Goal: Task Accomplishment & Management: Complete application form

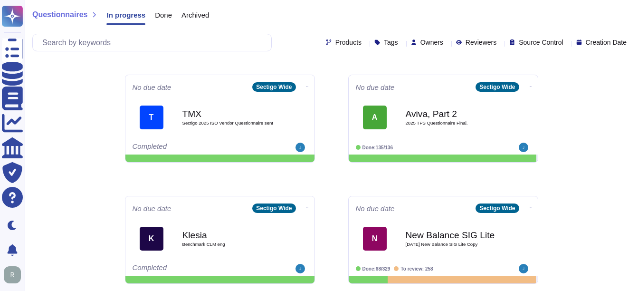
scroll to position [497, 0]
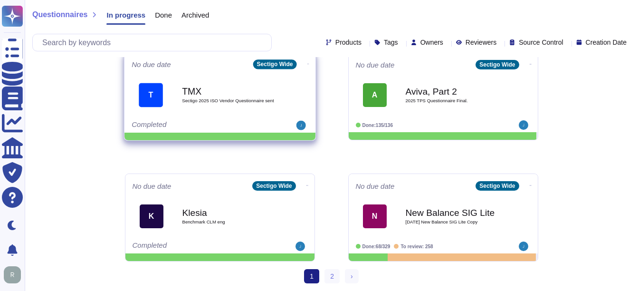
click at [206, 103] on span "Sectigo 2025 ISO Vendor Questionnaire sent" at bounding box center [230, 100] width 96 height 5
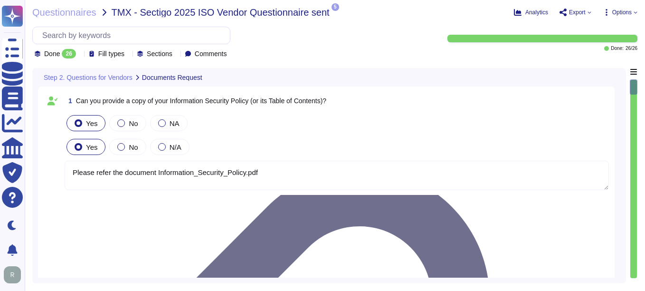
type textarea "Please refer the document Information_Security_Policy.pdf"
type textarea "Yes, we can provide a copy of our ISO 27001 certificate for our Information Sec…"
type textarea "We will attach ISO27001 Certification."
click at [53, 15] on span "Questionnaires" at bounding box center [64, 13] width 64 height 10
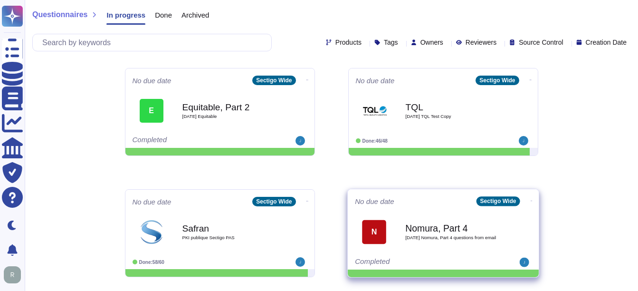
scroll to position [117, 0]
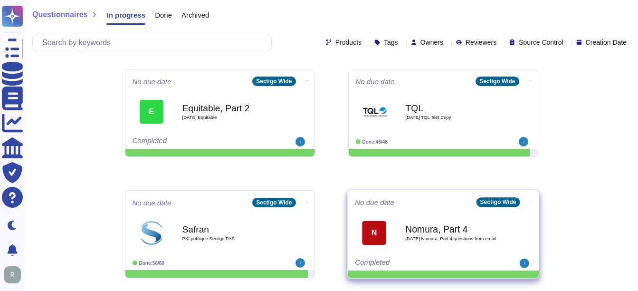
click at [442, 245] on div "Nomura, Part 4 2025 09 16 Nomura, Part 4 questions from email" at bounding box center [453, 232] width 96 height 38
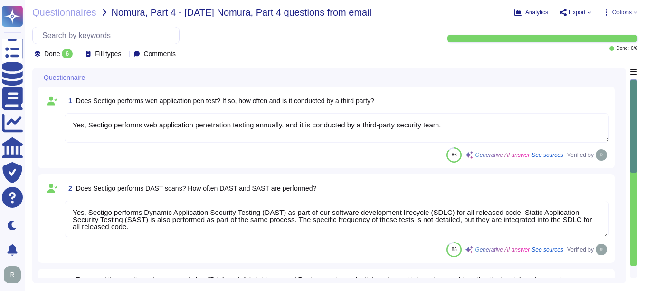
type textarea "Yes, Sectigo performs web application penetration testing annually, and it is c…"
type textarea "Yes, Sectigo performs Dynamic Application Security Testing (DAST) as part of ou…"
type textarea "Users are required to use the company provided password manager. The password m…"
type textarea "The popular file format mentioned for downloading certificate information is CS…"
type textarea "Passwords expire every two years as per CA/Browser Forum Network Security guide…"
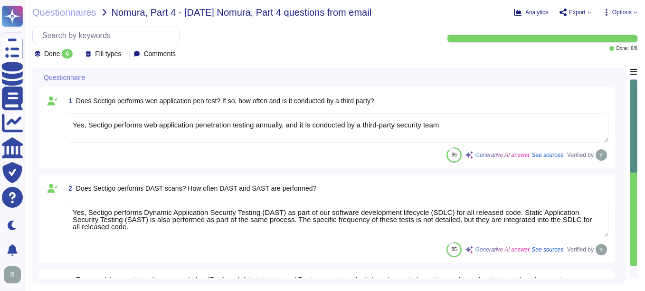
scroll to position [1, 0]
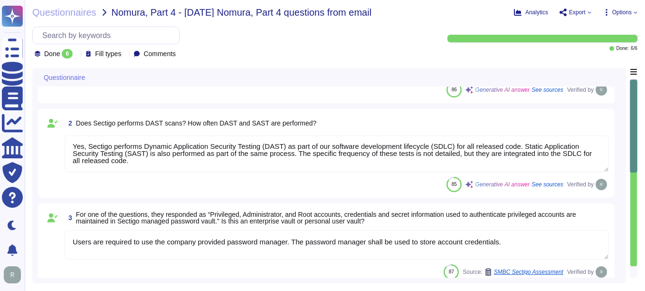
type textarea "Sectigo does not guarantee data deletion at the point of service termination be…"
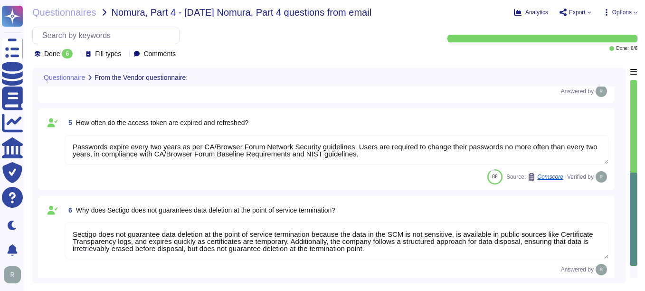
scroll to position [0, 0]
drag, startPoint x: 356, startPoint y: 157, endPoint x: 53, endPoint y: 128, distance: 305.1
click at [53, 128] on div "5 How often do the access token are expired and refreshed? Passwords expire eve…" at bounding box center [327, 149] width 566 height 70
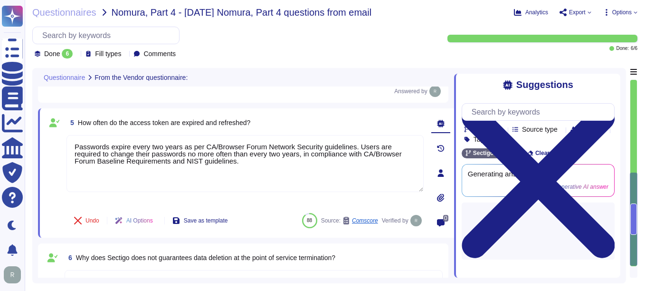
click at [52, 128] on span at bounding box center [54, 122] width 17 height 17
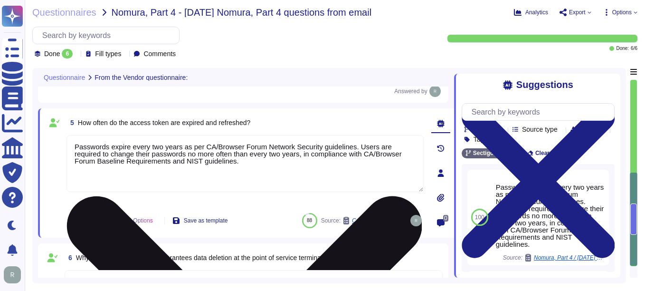
drag, startPoint x: 216, startPoint y: 164, endPoint x: 71, endPoint y: 138, distance: 147.3
click at [71, 138] on textarea "Passwords expire every two years as per CA/Browser Forum Network Security guide…" at bounding box center [245, 163] width 357 height 57
paste textarea "The API access tokens for SCM expire every 5 minut"
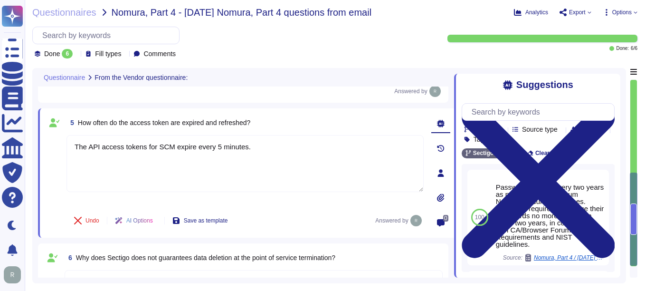
type textarea "The API access tokens for SCM expire every 5 minutes."
click at [383, 251] on div "6 Why does Sectigo does not guarantees data deletion at the point of service te…" at bounding box center [254, 257] width 378 height 17
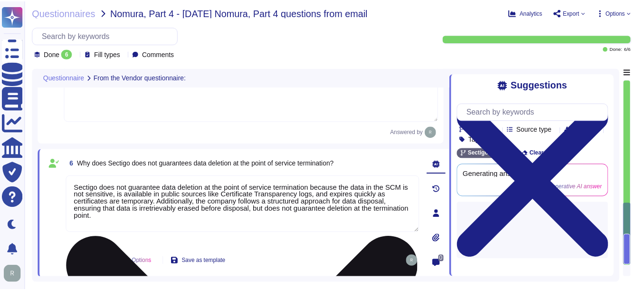
scroll to position [403, 0]
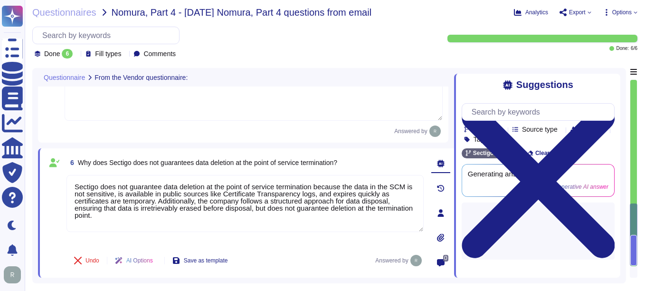
click at [242, 277] on div "6 Why does Sectigo does not guarantees data deletion at the point of service te…" at bounding box center [246, 212] width 416 height 129
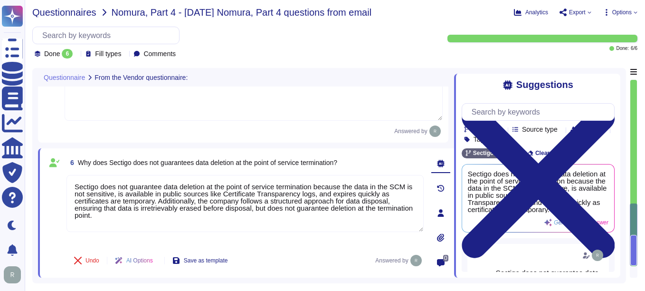
click at [64, 14] on span "Questionnaires" at bounding box center [64, 13] width 64 height 10
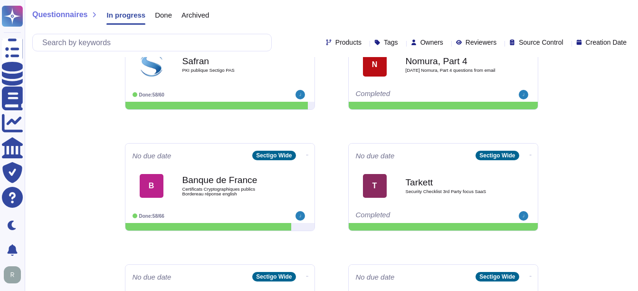
scroll to position [380, 0]
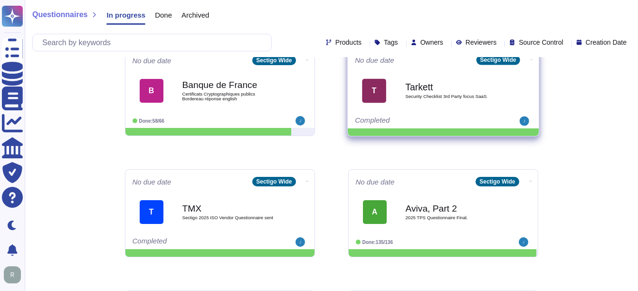
click at [429, 112] on div "T Tarkett Security Checklist 3rd Party focus SaaS" at bounding box center [443, 91] width 177 height 48
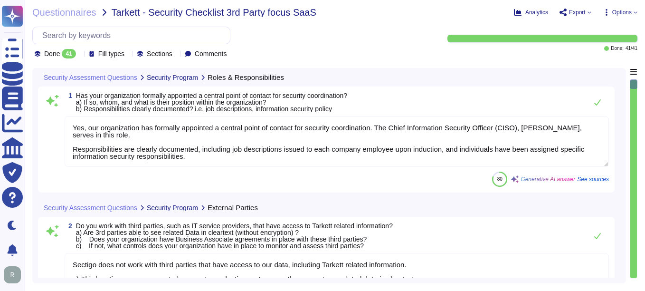
type textarea "Yes, our organization has formally appointed a central point of contact for sec…"
type textarea "Sectigo does not work with third parties that have access to our data, includin…"
type textarea "Yes, we have documented and approved information security policies, standards, …"
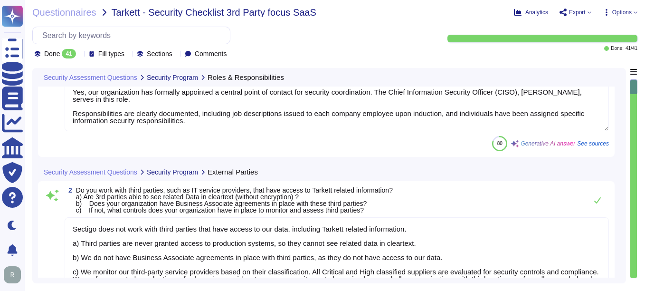
type textarea "Yes"
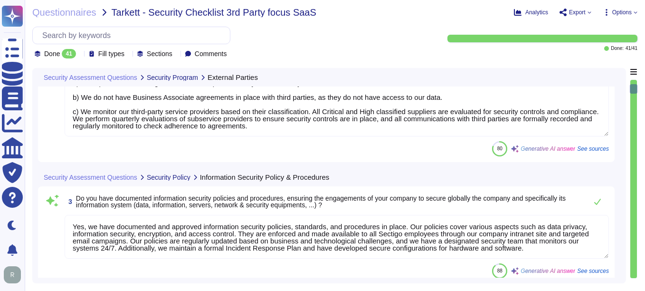
type textarea "The cybersecurity responsibilities and obligations are detailed and maintained …"
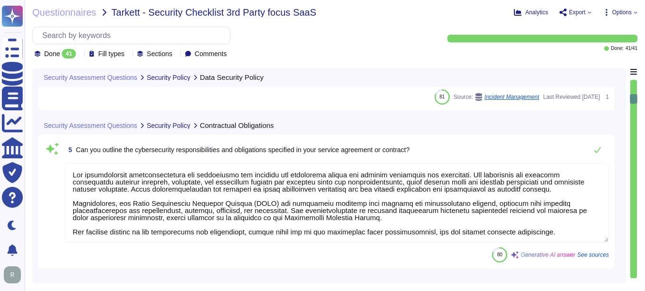
type textarea "Yes, Sectigo maintains cyber insurance coverage that includes protection agains…"
type textarea "Yes, Sectigo has a formal Risk Management process that includes the identificat…"
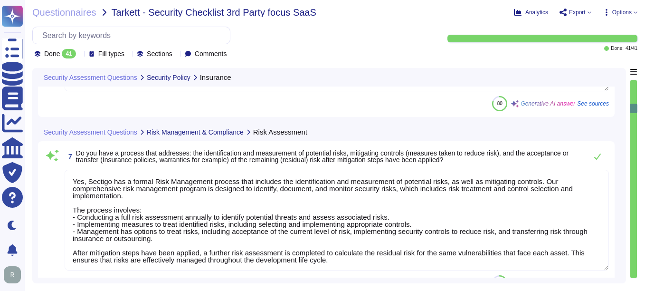
type textarea "Yes, Sectigo has a documented process in place to identify new laws and regulat…"
type textarea "We maintain documented policies for data privacy, information security, encrypt…"
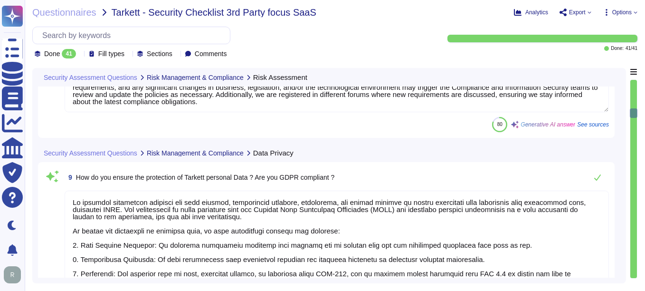
scroll to position [1141, 0]
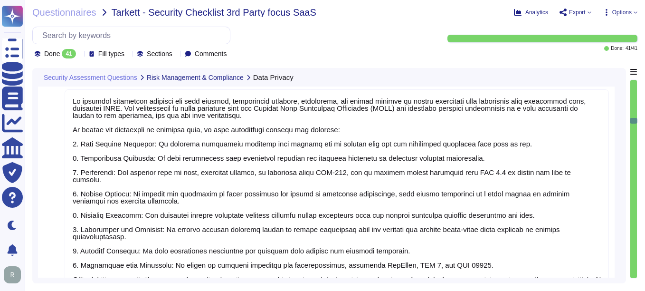
type textarea "Yes, our organization holds both ISO 27001 and SOC 2 Type 2 certifications. We …"
type textarea "Yes, our employees have been provided with formal information security training…"
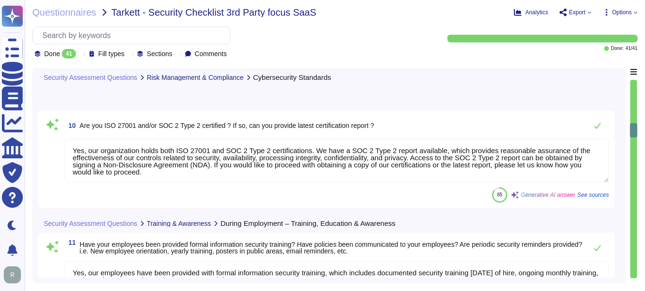
type textarea "Yes, our organization performs background checks to examine and assess an emplo…"
type textarea "Yes, employees are required to sign non-disclosure agreements (NDAs) prior to b…"
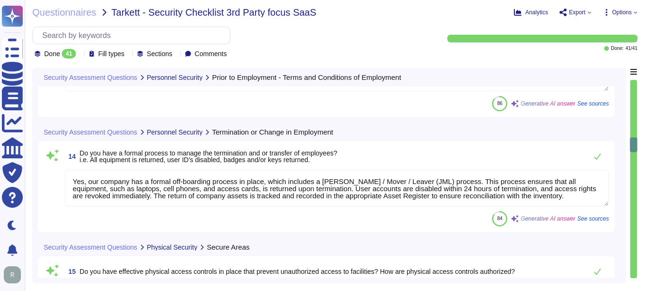
type textarea "Yes, our company has a formal off-boarding process in place, which includes a […"
type textarea "Yes, we have effective physical access controls in place to prevent unauthorize…"
type textarea "a) Yes, systems and networks that host, process, and transfer sensitive informa…"
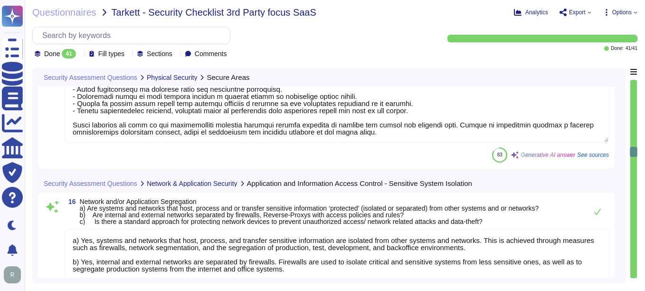
type textarea "a) Yes, sensitive information is transferred to external recipients. Controls a…"
type textarea "Sectigo employs a comprehensive set of infrastructure security components and c…"
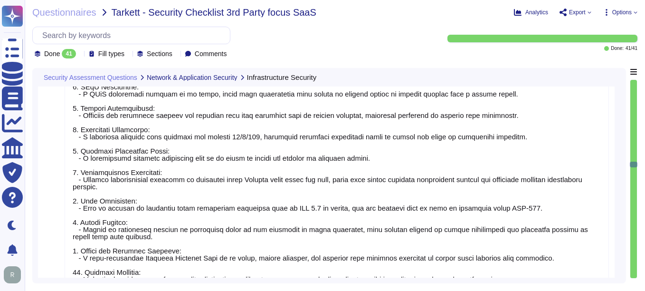
type textarea "Sectigo has a comprehensive patch management policy that includes the following…"
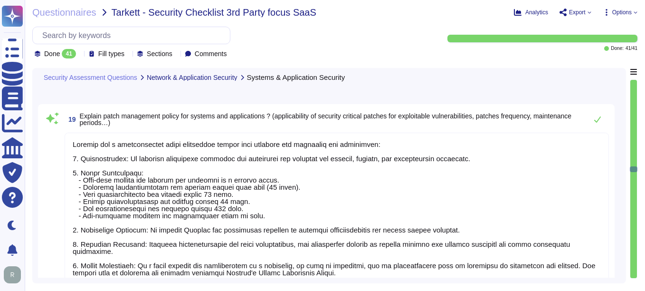
type textarea "Yes, our SaaS applications can integrate with more than 50 applications, which …"
type textarea "We perform internal vulnerability scans on at least a weekly basis and external…"
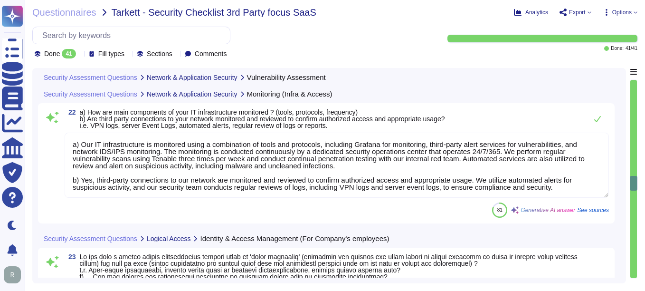
type textarea "a) Our IT infrastructure is monitored using a combination of tools and protocol…"
type textarea "Yes, we have a formal access authorization process based on the principles of l…"
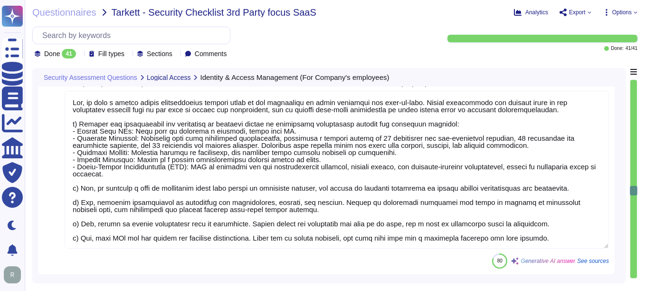
type textarea "Our customers manage user provisioning. Please refer the URL -[URL][DOMAIN_NAME…"
type textarea "Yes, we have a formal process to review user accounts and related access. This …"
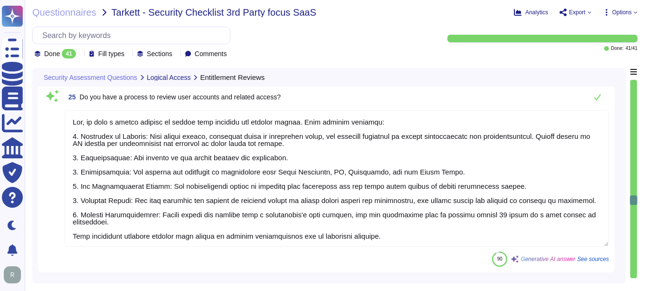
type textarea "a) Yes, antivirus software has been deployed and installed on our computers and…"
type textarea "a) Yes, our systems and networks are monitored for security events. We utilize …"
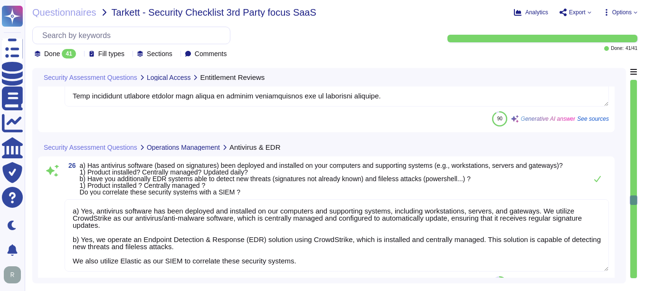
scroll to position [4182, 0]
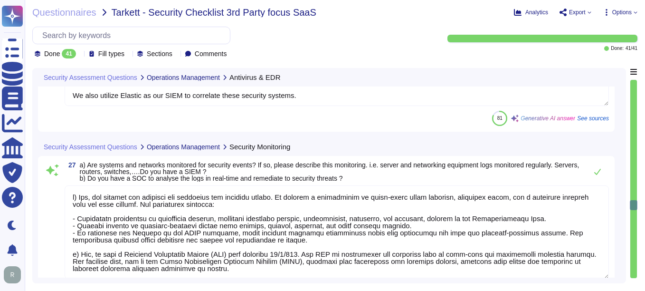
type textarea "Sectigo's IT systems and applications log data shall be stored for a reasonable…"
type textarea "Yes, procedures exist to protect documents and computer media from unauthorized…"
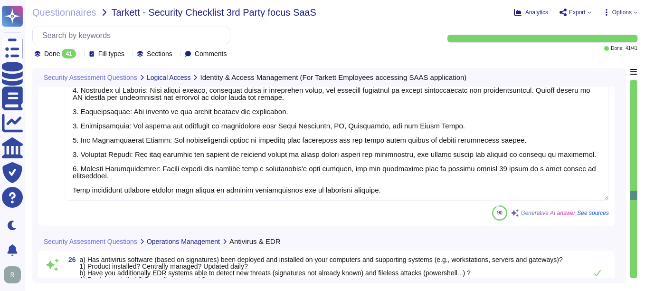
type textarea "Our customers manage user provisioning. Please refer the URL -[URL][DOMAIN_NAME…"
type textarea "Yes, we have a formal process to review user accounts and related access. This …"
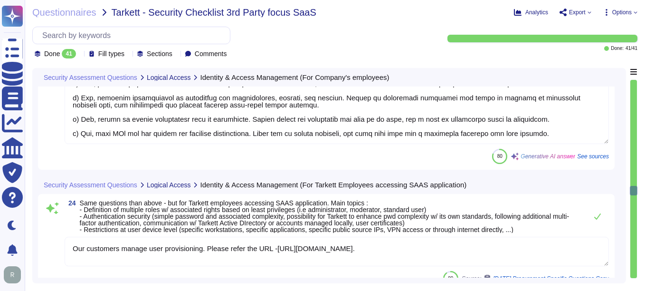
type textarea "Yes, we have a formal access authorization process based on the principles of l…"
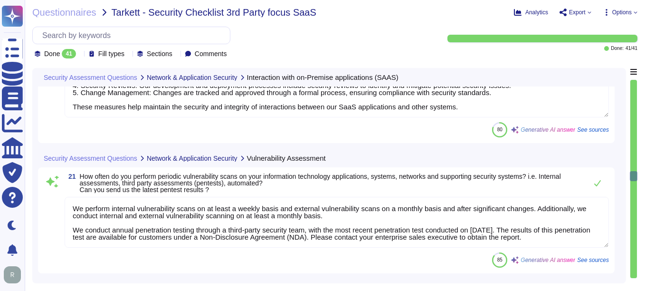
type textarea "Yes, our SaaS applications can integrate with more than 50 applications, which …"
type textarea "We perform internal vulnerability scans on at least a weekly basis and external…"
type textarea "a) Our IT infrastructure is monitored using a combination of tools and protocol…"
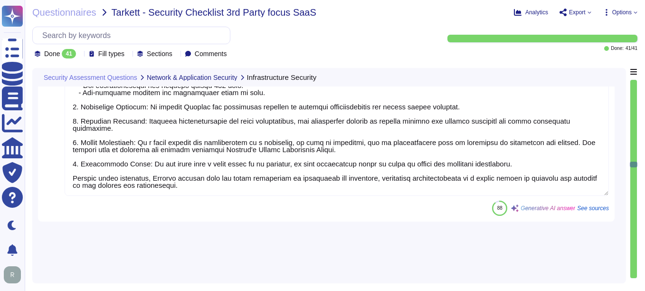
type textarea "Sectigo employs a comprehensive set of infrastructure security components and c…"
type textarea "Sectigo has a comprehensive patch management policy that includes the following…"
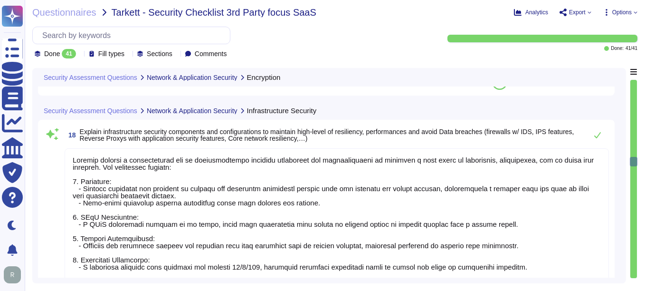
type textarea "a) Yes, sensitive information is transferred to external recipients. Controls a…"
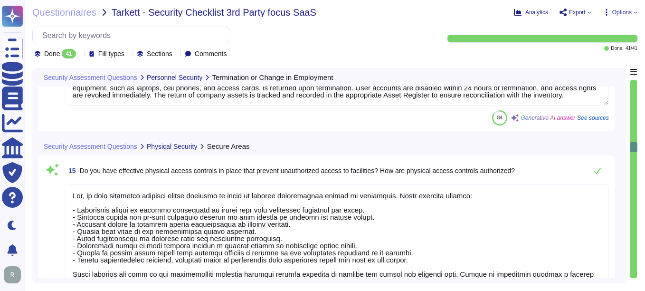
type textarea "Yes, our company has a formal off-boarding process in place, which includes a […"
type textarea "Yes, we have effective physical access controls in place to prevent unauthorize…"
type textarea "a) Yes, systems and networks that host, process, and transfer sensitive informa…"
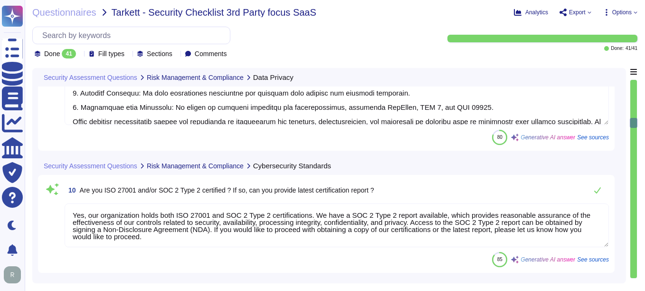
type textarea "We maintain documented policies for data privacy, information security, encrypt…"
type textarea "Yes, our organization holds both ISO 27001 and SOC 2 Type 2 certifications. We …"
type textarea "Yes, our employees have been provided with formal information security training…"
type textarea "Yes, our organization performs background checks to examine and assess an emplo…"
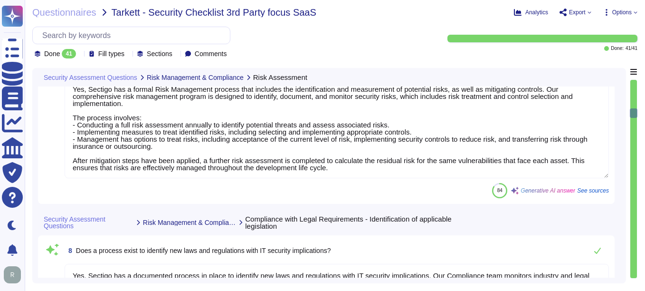
type textarea "Yes, Sectigo has a formal Risk Management process that includes the identificat…"
type textarea "Yes, Sectigo has a documented process in place to identify new laws and regulat…"
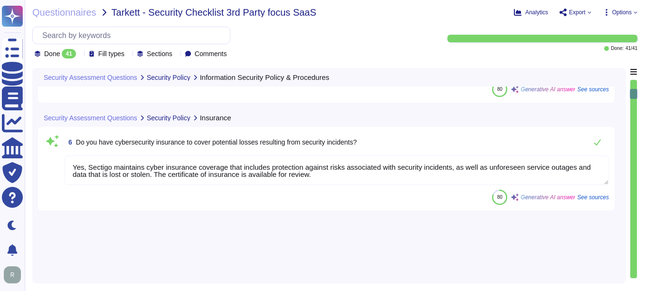
type textarea "Yes, we have documented and approved information security policies, standards, …"
type textarea "Yes"
type textarea "The cybersecurity responsibilities and obligations are detailed and maintained …"
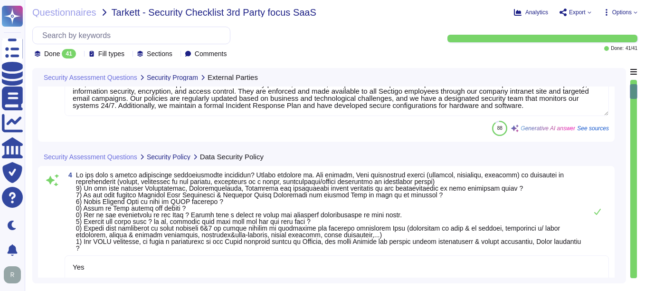
scroll to position [154, 0]
type textarea "Sectigo does not work with third parties that have access to our data, includin…"
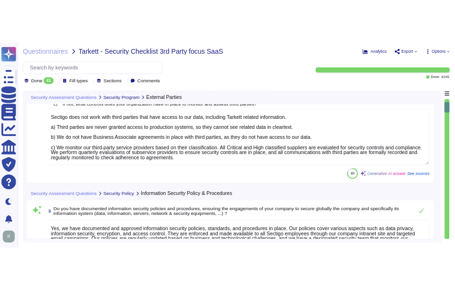
scroll to position [0, 0]
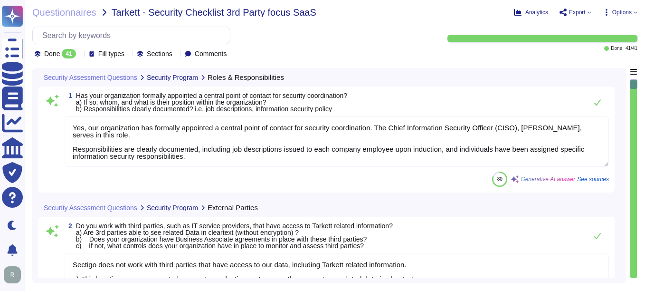
type textarea "Yes, our organization has formally appointed a central point of contact for sec…"
click at [80, 55] on icon at bounding box center [80, 55] width 0 height 0
click at [375, 50] on div "Done 41 Fill types Sections Comments" at bounding box center [230, 43] width 396 height 32
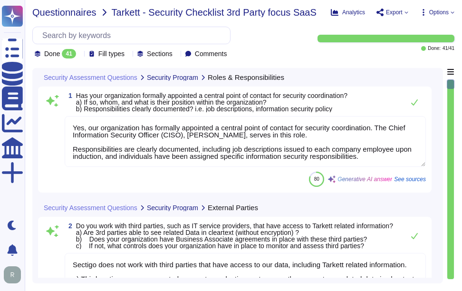
click at [79, 14] on span "Questionnaires" at bounding box center [64, 13] width 64 height 10
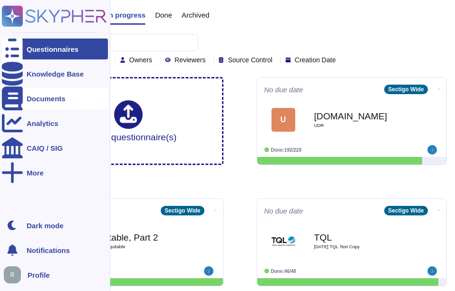
drag, startPoint x: 33, startPoint y: 96, endPoint x: 50, endPoint y: 96, distance: 16.6
click at [34, 96] on div "Documents" at bounding box center [46, 98] width 39 height 7
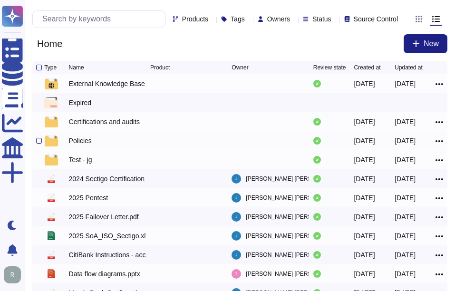
click at [83, 145] on div "Policies" at bounding box center [80, 141] width 23 height 10
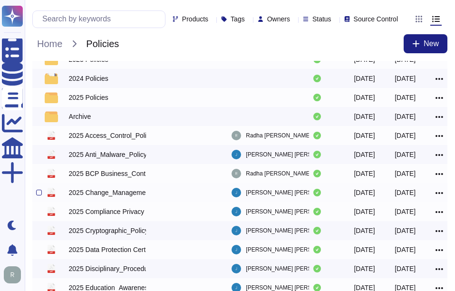
scroll to position [48, 0]
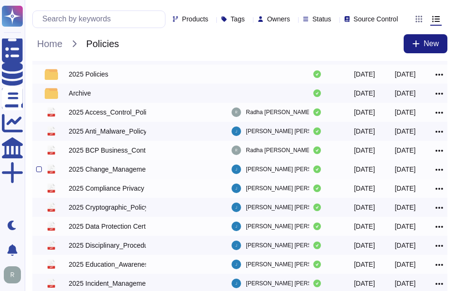
click at [441, 174] on icon at bounding box center [439, 169] width 8 height 9
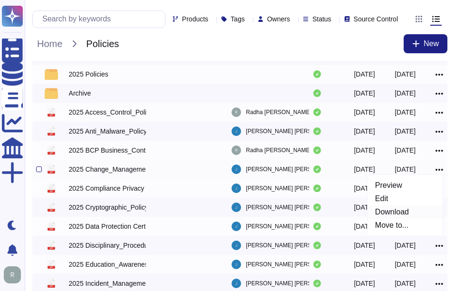
click at [399, 219] on link "Download" at bounding box center [404, 211] width 75 height 13
